Goal: Information Seeking & Learning: Check status

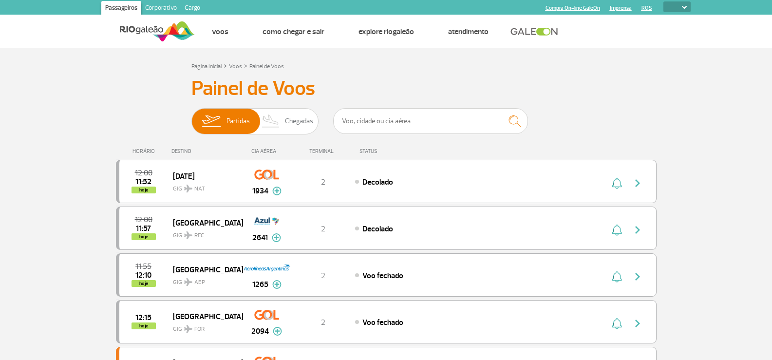
select select
click at [296, 122] on span "Chegadas" at bounding box center [299, 121] width 28 height 25
click at [191, 116] on input "Partidas Chegadas" at bounding box center [191, 116] width 0 height 0
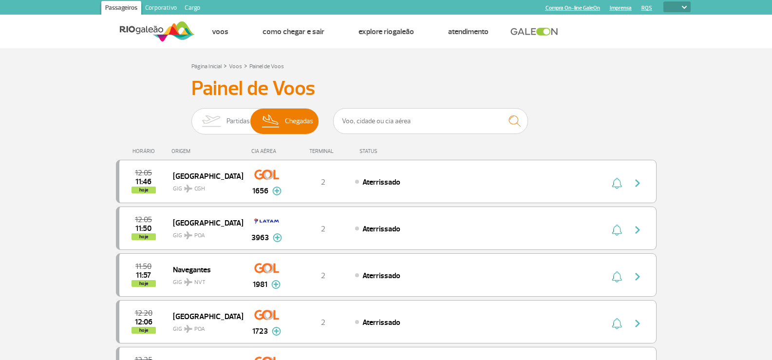
select select
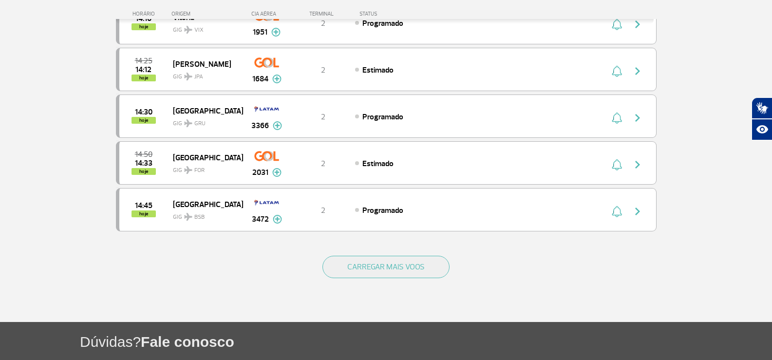
scroll to position [876, 0]
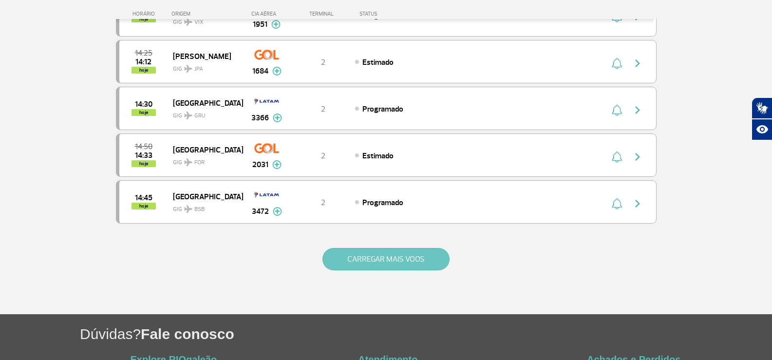
click at [383, 266] on button "CARREGAR MAIS VOOS" at bounding box center [385, 259] width 127 height 22
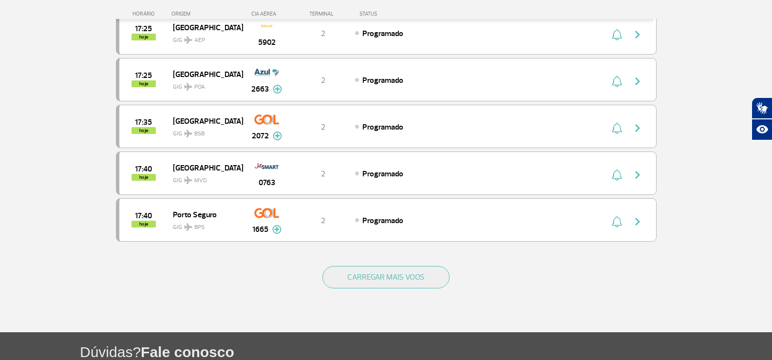
scroll to position [1801, 0]
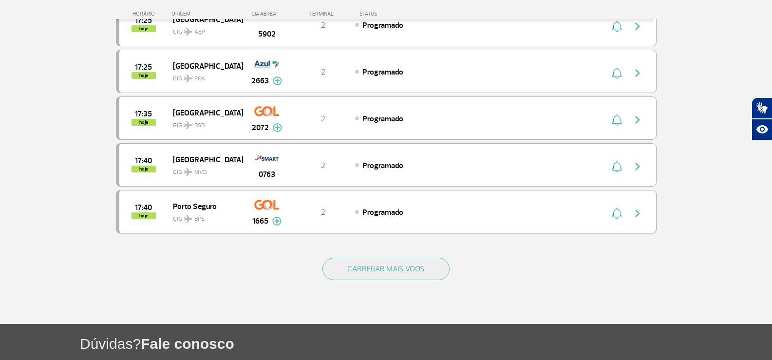
drag, startPoint x: 380, startPoint y: 266, endPoint x: 187, endPoint y: 207, distance: 201.0
click at [378, 266] on button "CARREGAR MAIS VOOS" at bounding box center [385, 269] width 127 height 22
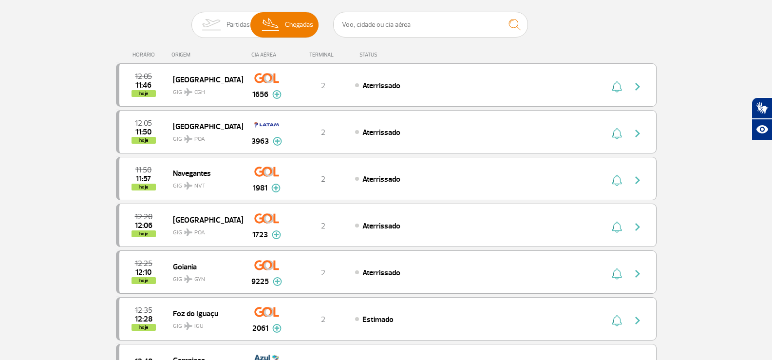
scroll to position [0, 0]
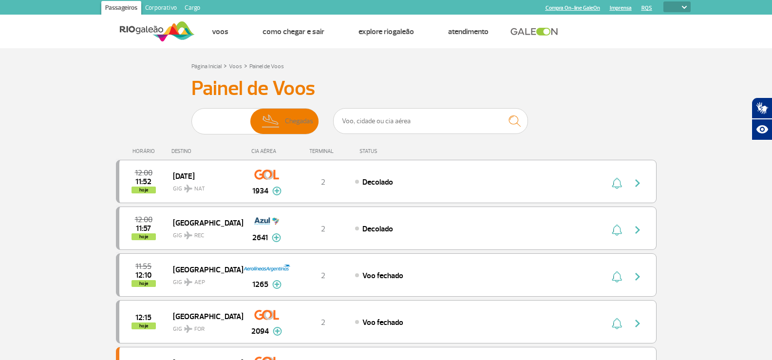
select select
click at [221, 117] on img at bounding box center [211, 121] width 31 height 25
click at [191, 116] on input "Partidas Chegadas" at bounding box center [191, 116] width 0 height 0
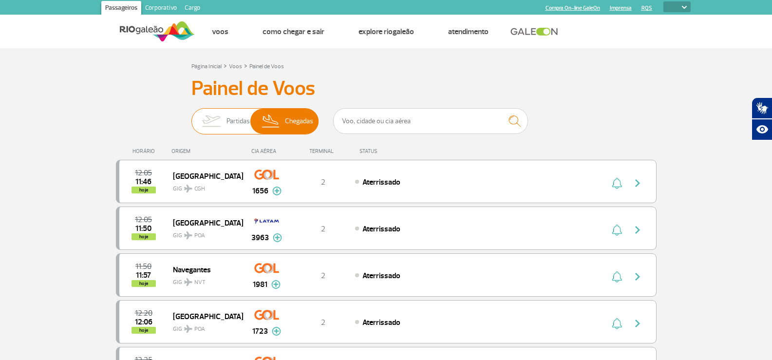
click at [270, 118] on img at bounding box center [271, 121] width 29 height 25
click at [191, 116] on input "Partidas Chegadas" at bounding box center [191, 116] width 0 height 0
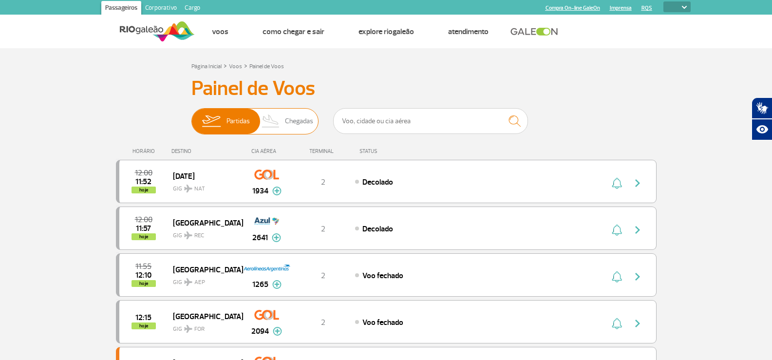
click at [270, 118] on img at bounding box center [271, 121] width 29 height 25
click at [191, 116] on input "Partidas Chegadas" at bounding box center [191, 116] width 0 height 0
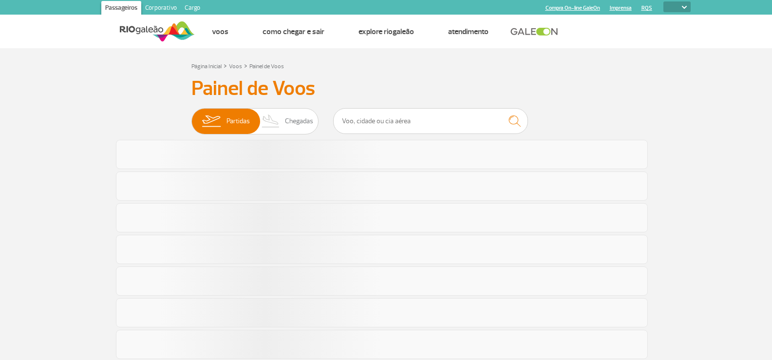
select select
click at [286, 114] on span "Chegadas" at bounding box center [299, 121] width 28 height 25
click at [191, 116] on input "Partidas Chegadas" at bounding box center [191, 116] width 0 height 0
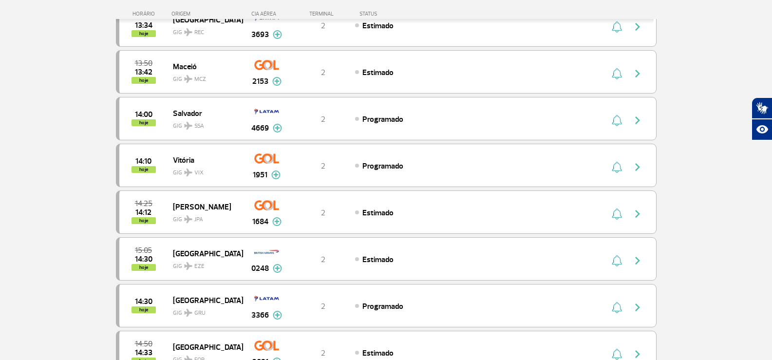
scroll to position [682, 0]
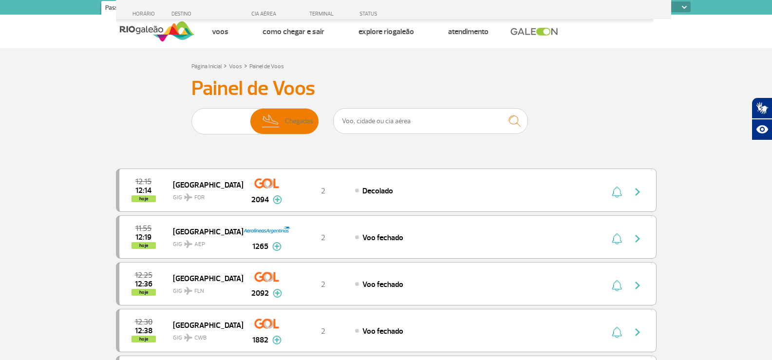
select select
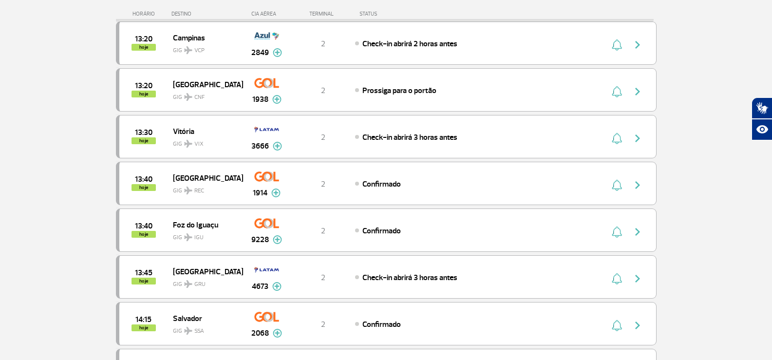
scroll to position [682, 0]
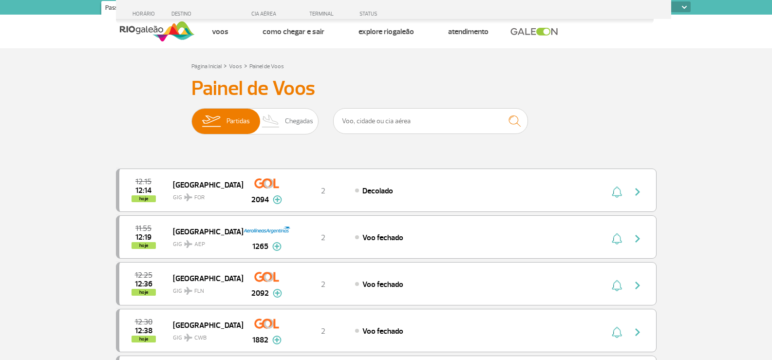
select select
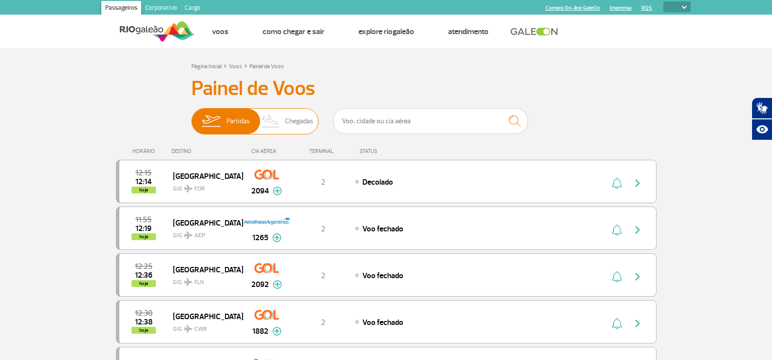
click at [266, 110] on img at bounding box center [271, 121] width 29 height 25
click at [191, 116] on input "Partidas Chegadas" at bounding box center [191, 116] width 0 height 0
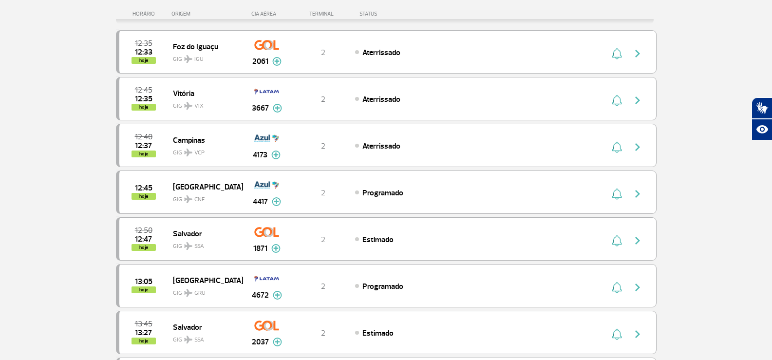
scroll to position [195, 0]
